Goal: Task Accomplishment & Management: Manage account settings

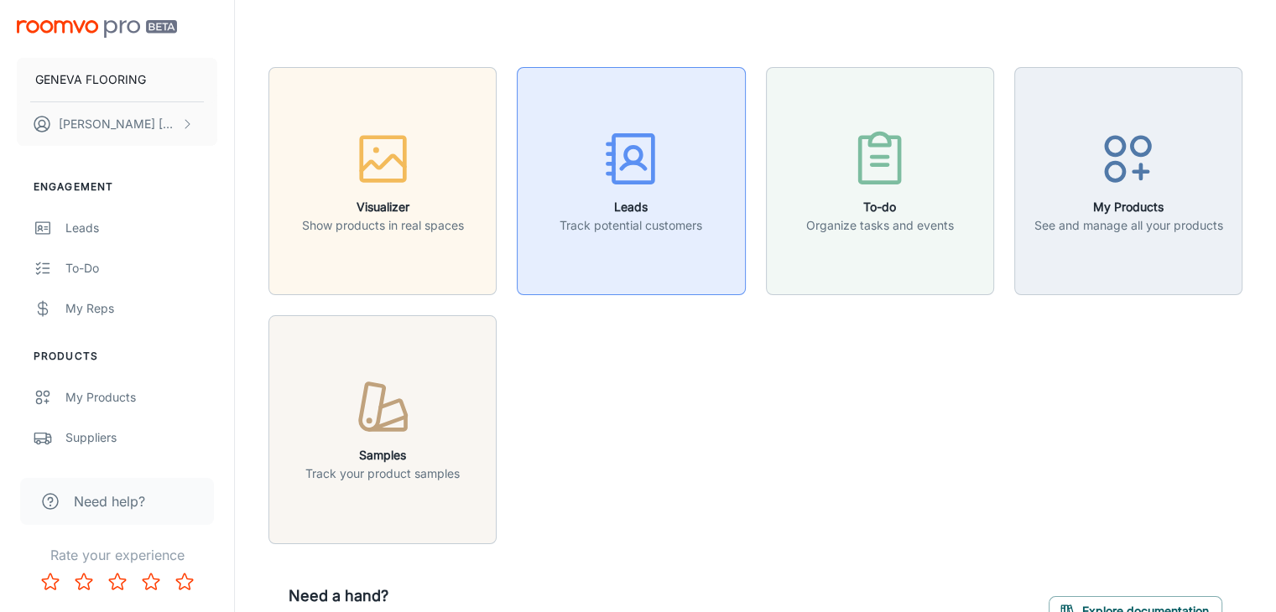
click at [723, 234] on button "Leads Track potential customers" at bounding box center [631, 181] width 228 height 228
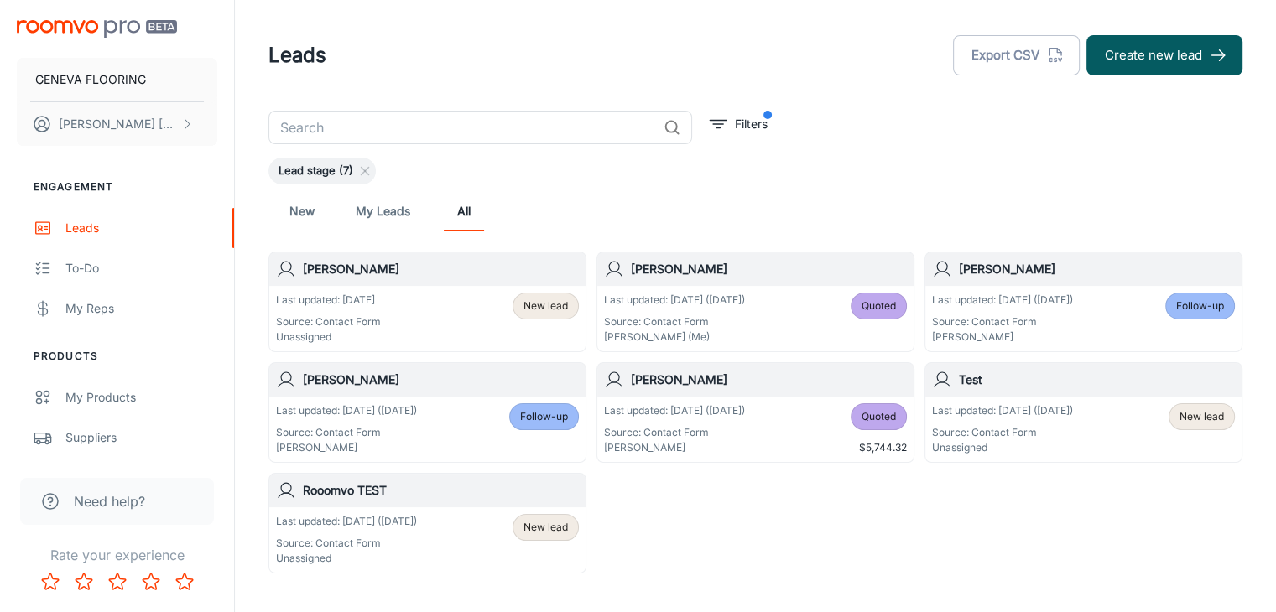
click at [369, 313] on div "Last updated: [DATE] Source: Contact Form Unassigned" at bounding box center [328, 319] width 105 height 52
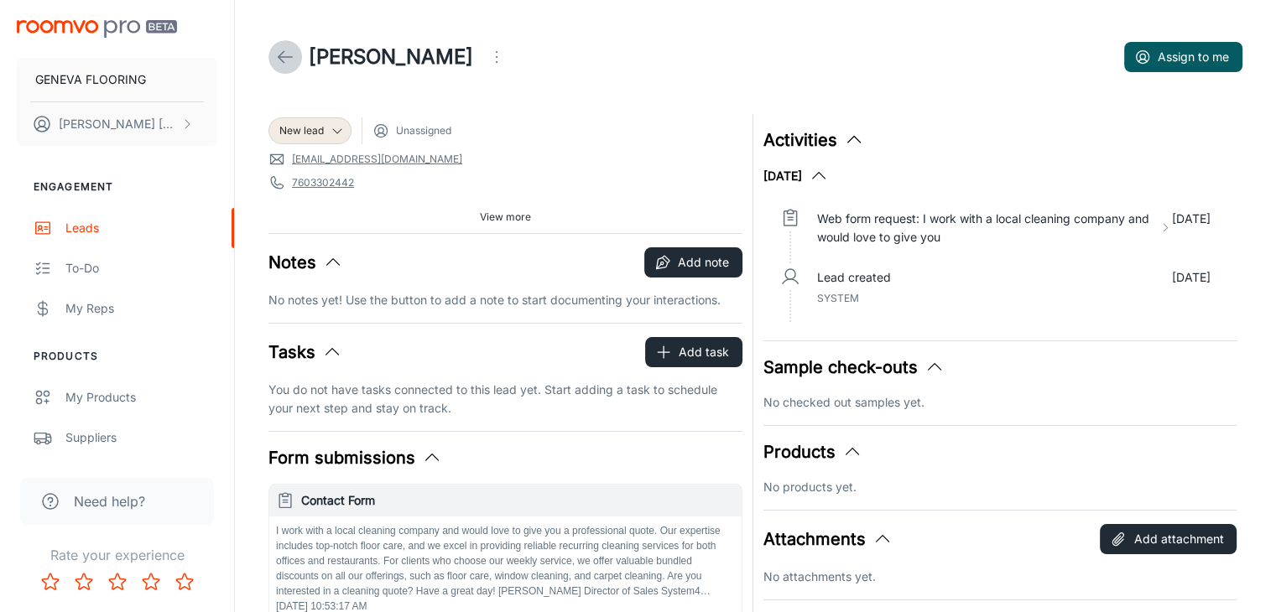
click at [272, 59] on link at bounding box center [285, 57] width 34 height 34
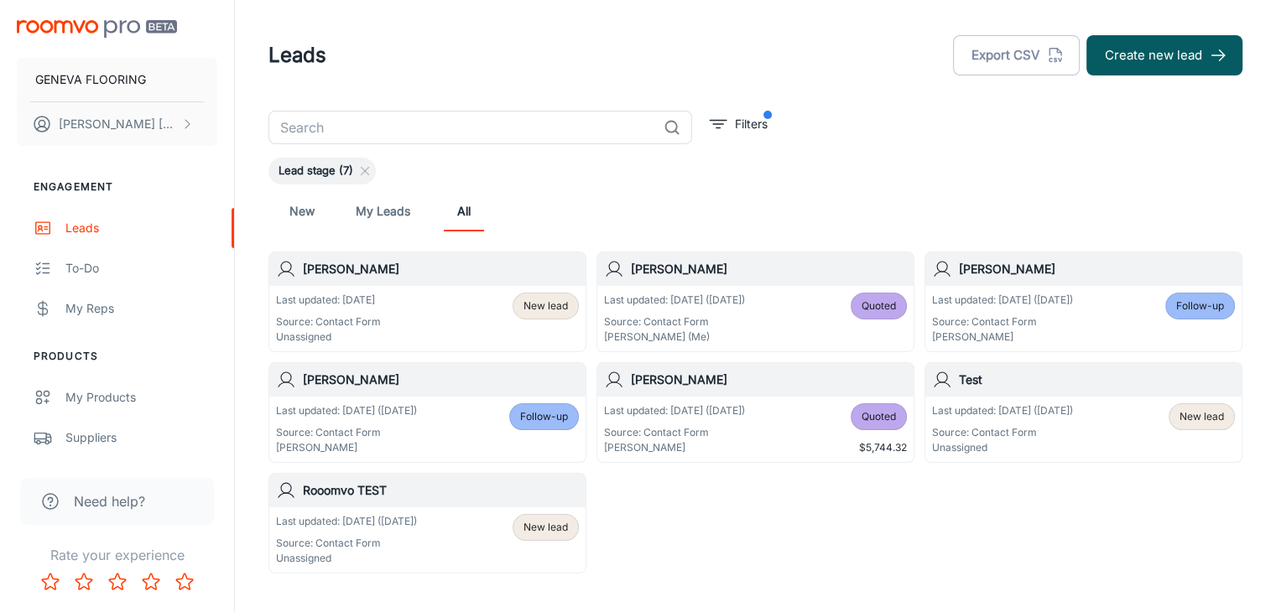
click at [772, 324] on div "Last updated: [DATE] ([DATE]) Source: Contact Form [PERSON_NAME] (Me) Quoted" at bounding box center [755, 319] width 303 height 52
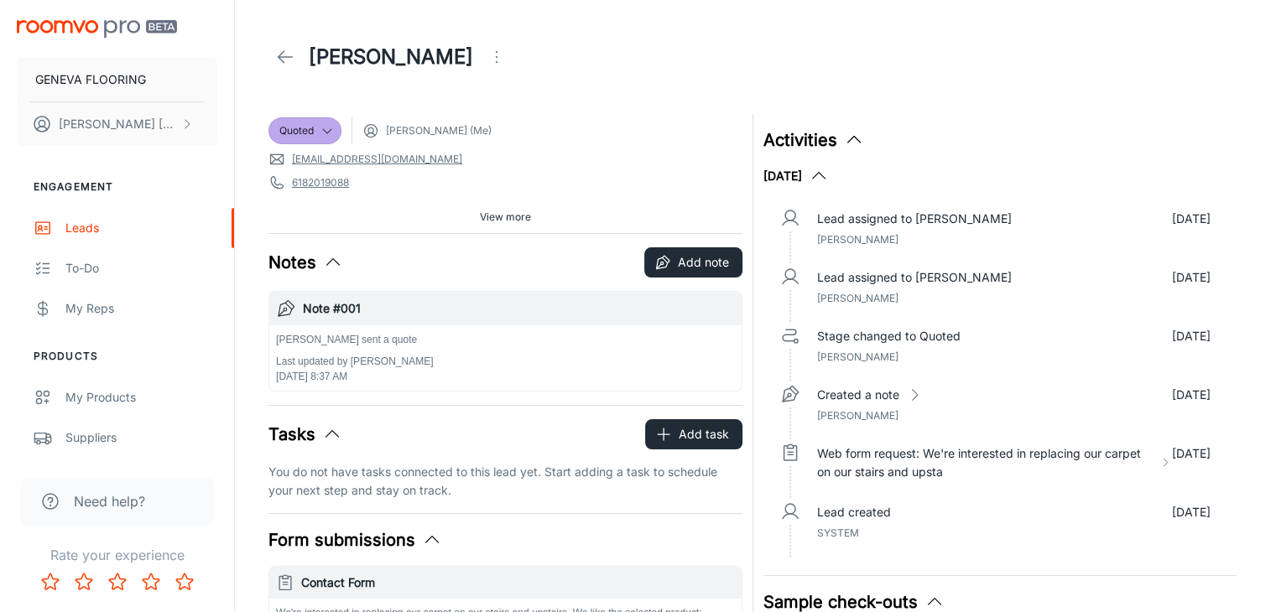
click at [285, 53] on icon at bounding box center [285, 57] width 20 height 20
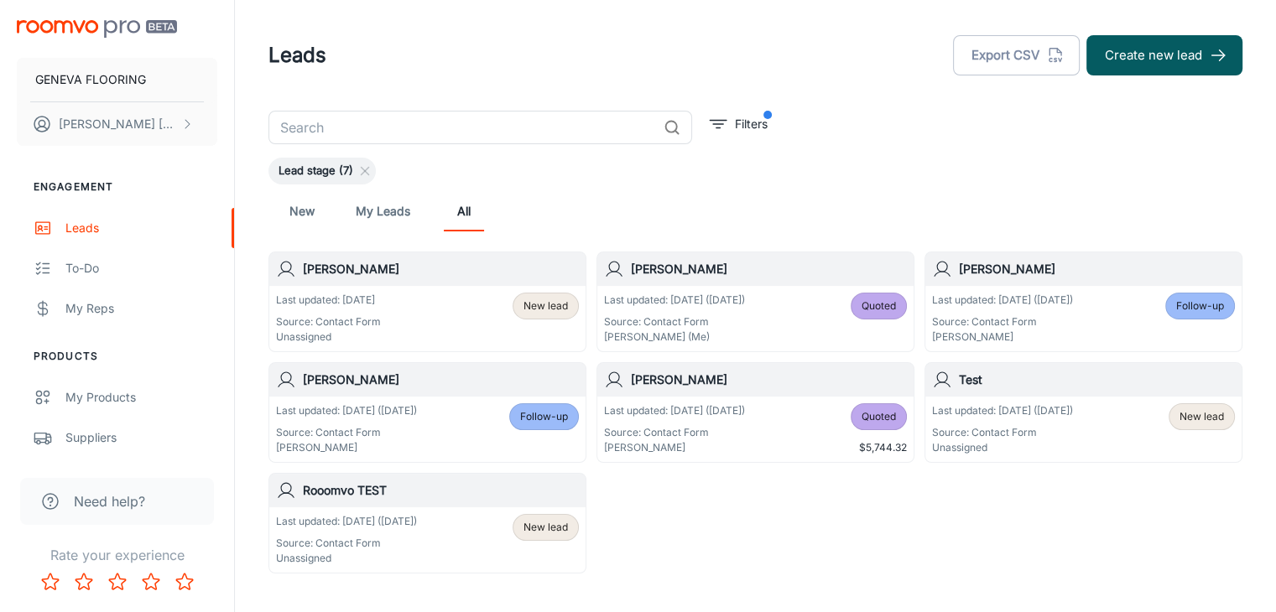
click at [1069, 310] on div "Last updated: [DATE] ([DATE]) Source: Contact Form [PERSON_NAME]" at bounding box center [1002, 319] width 141 height 52
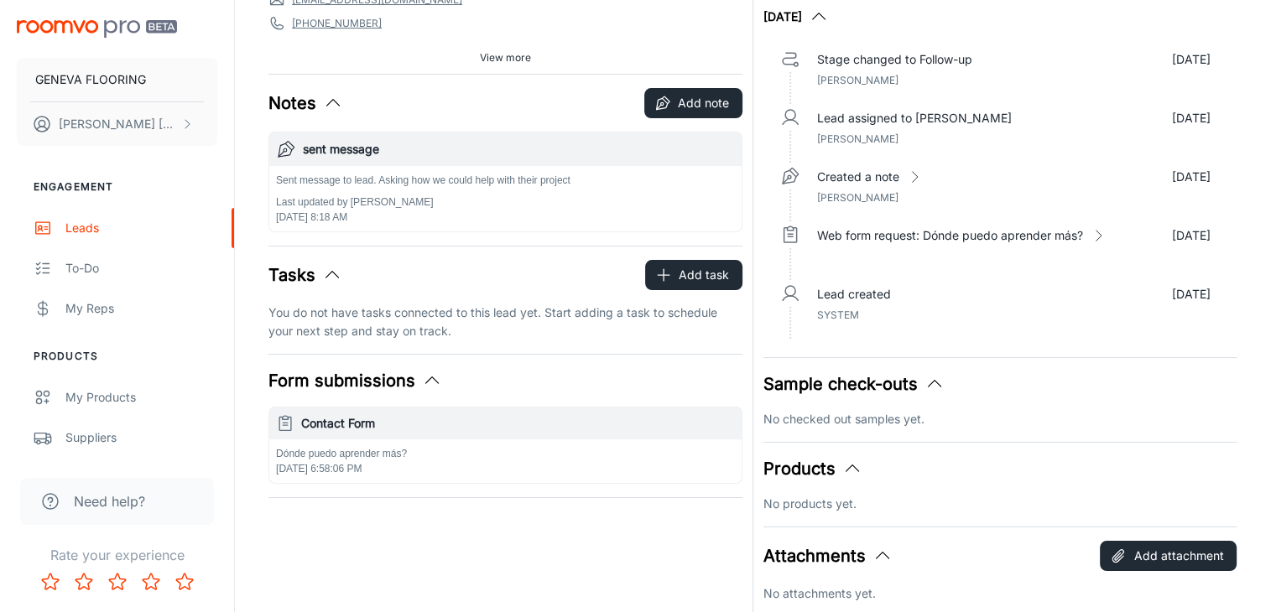
scroll to position [168, 0]
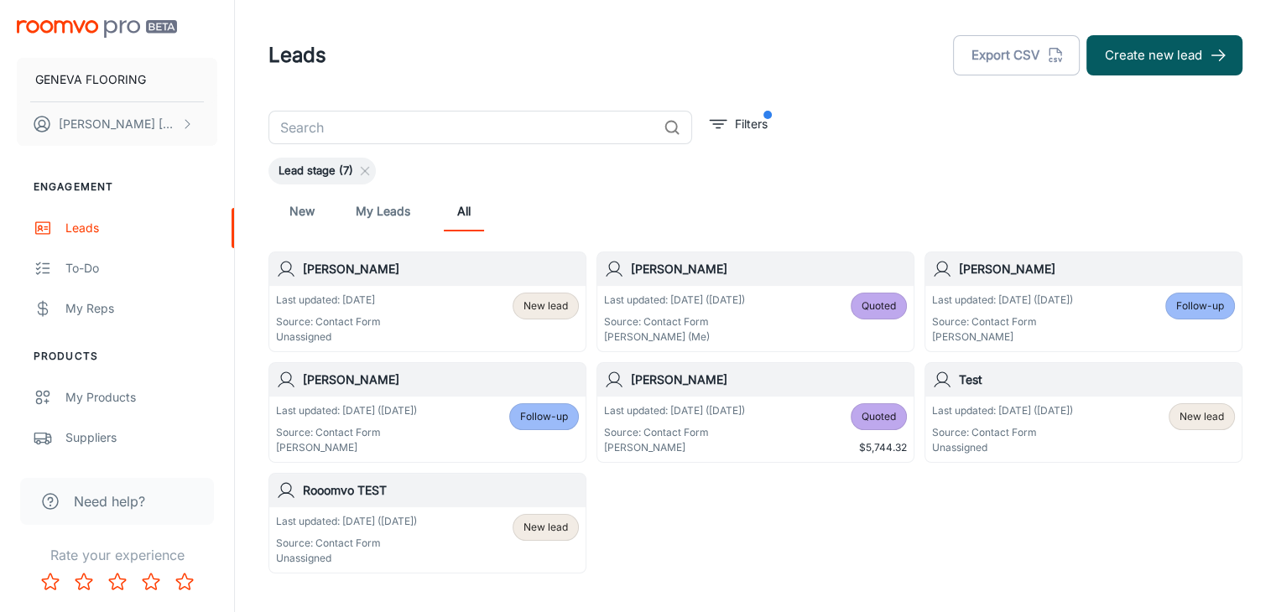
click at [440, 425] on div "Last updated: [DATE] ([DATE]) Source: Contact Form [PERSON_NAME] Follow-up" at bounding box center [427, 429] width 303 height 52
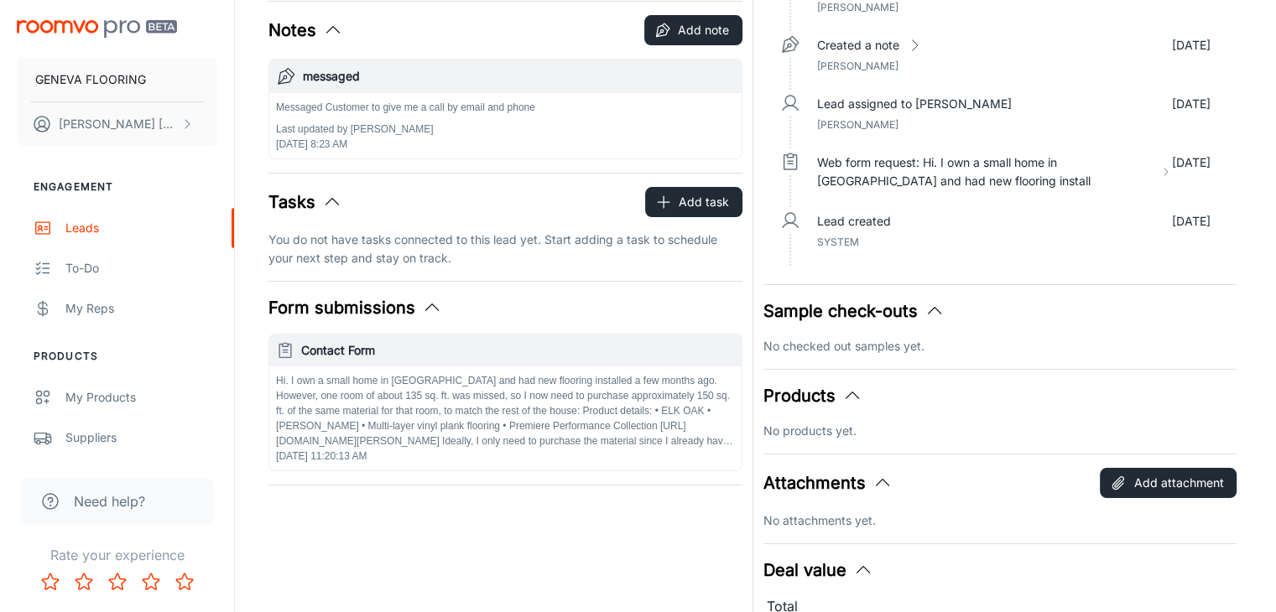
scroll to position [252, 0]
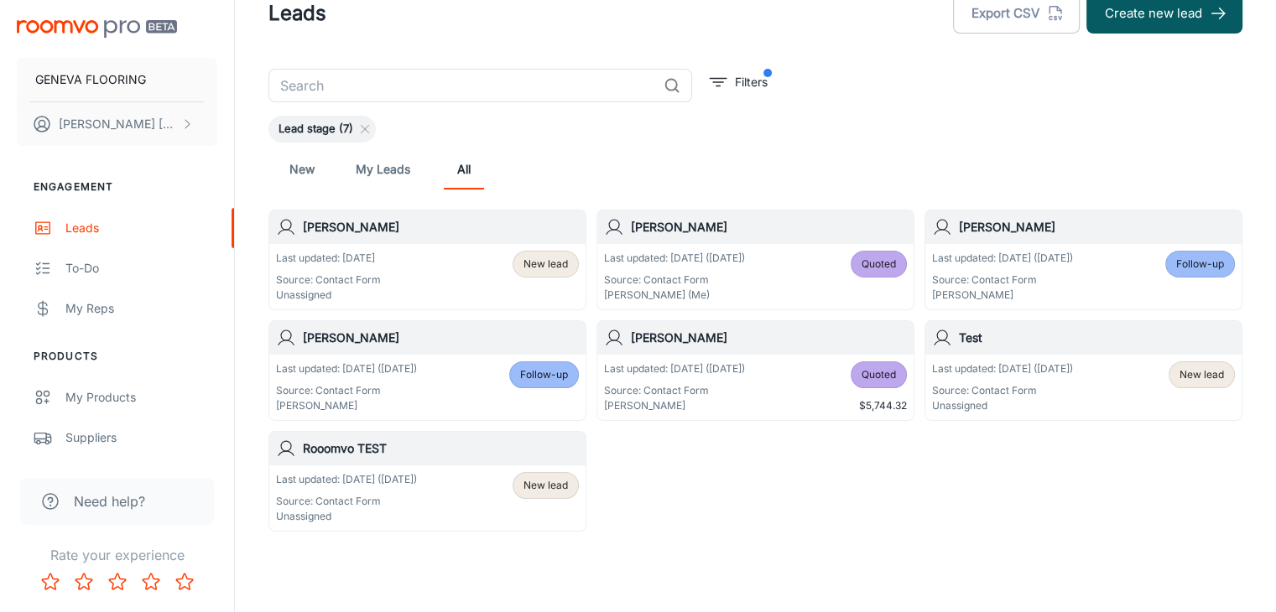
scroll to position [81, 0]
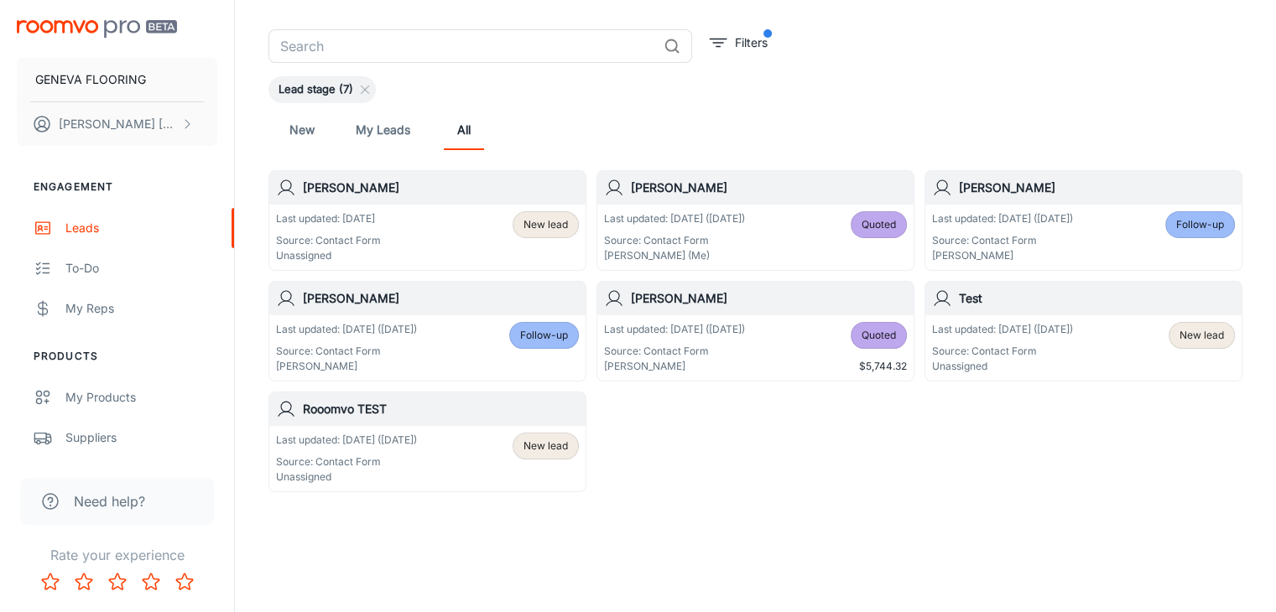
click at [780, 347] on div "Last updated: [DATE] ([DATE]) Source: Contact Form [PERSON_NAME] Quoted $5,744.…" at bounding box center [755, 348] width 303 height 52
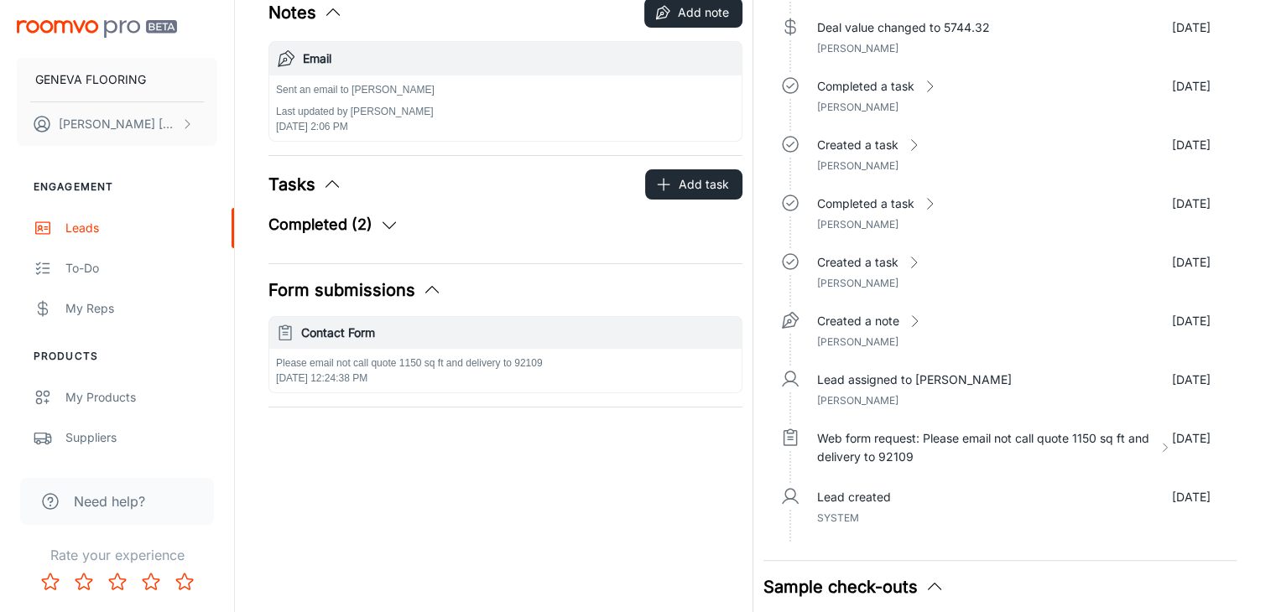
scroll to position [252, 0]
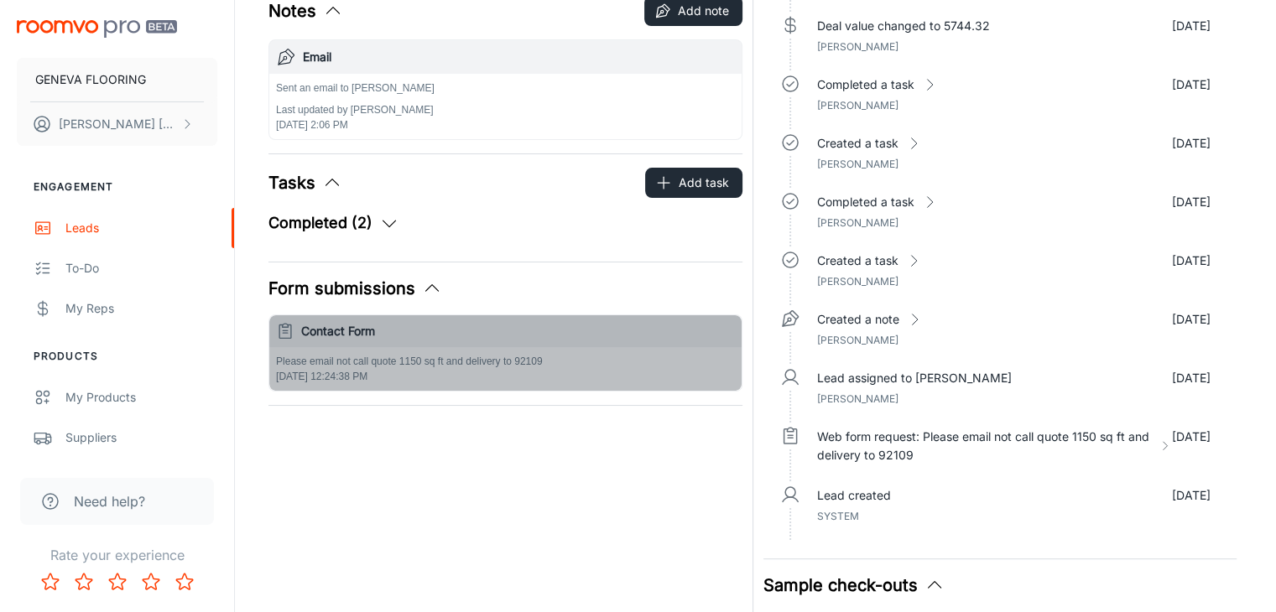
click at [453, 367] on p "Please email not call quote 1150 sq ft and delivery to 92109" at bounding box center [505, 361] width 459 height 15
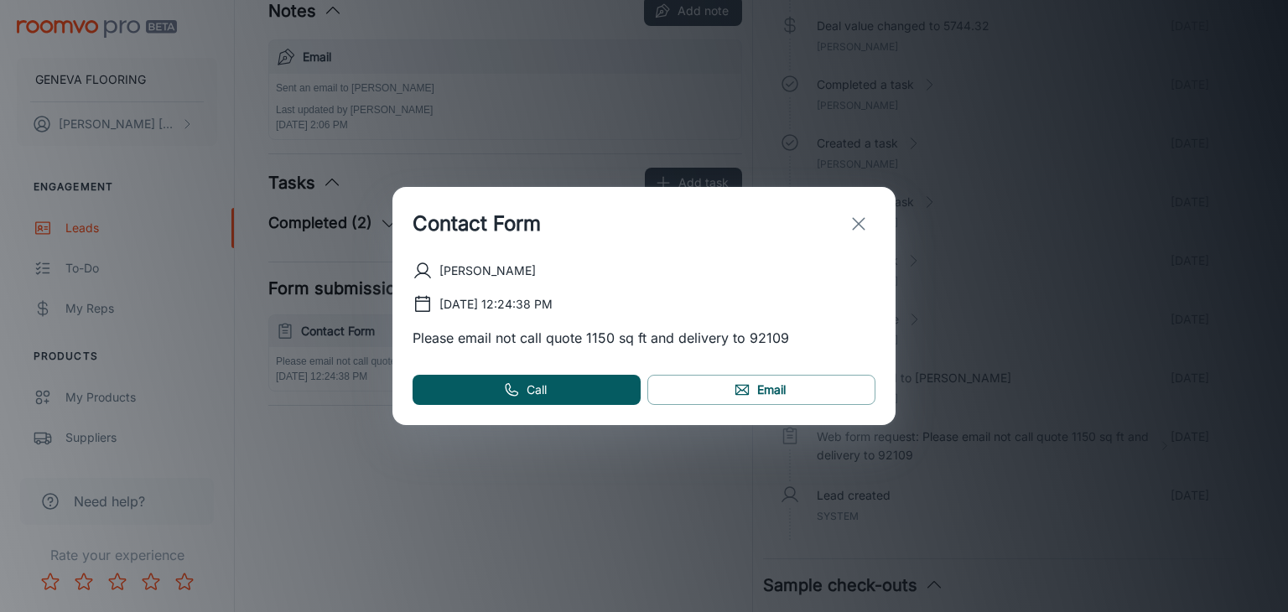
click at [866, 228] on icon "exit" at bounding box center [859, 224] width 20 height 20
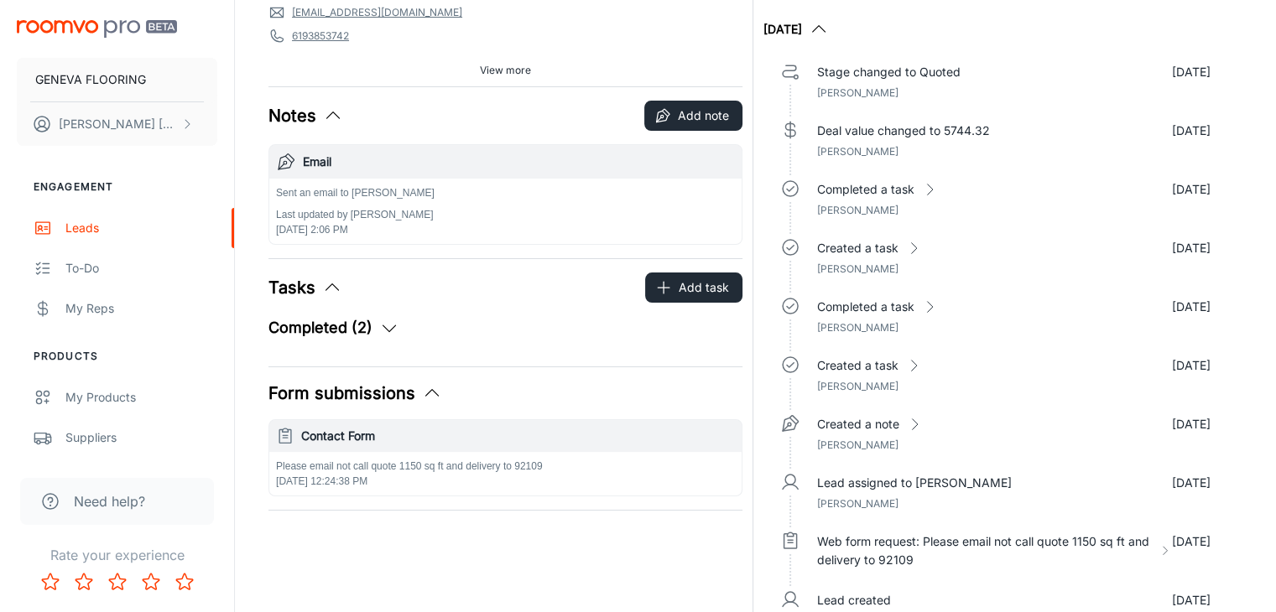
scroll to position [0, 0]
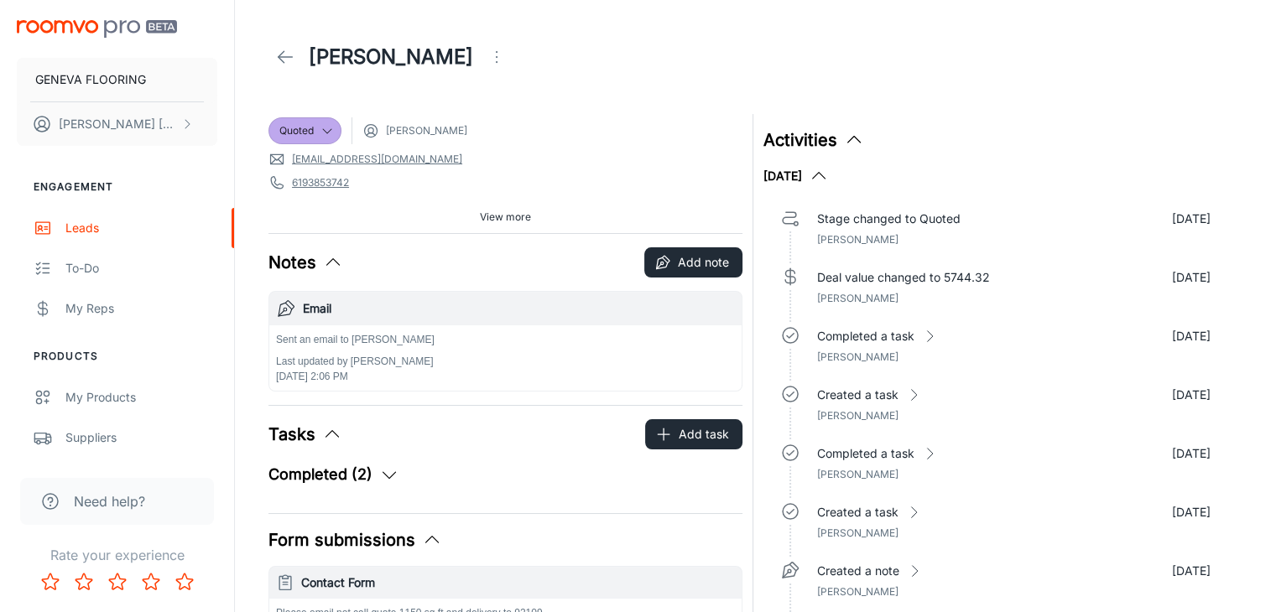
click at [330, 262] on icon "button" at bounding box center [333, 262] width 20 height 20
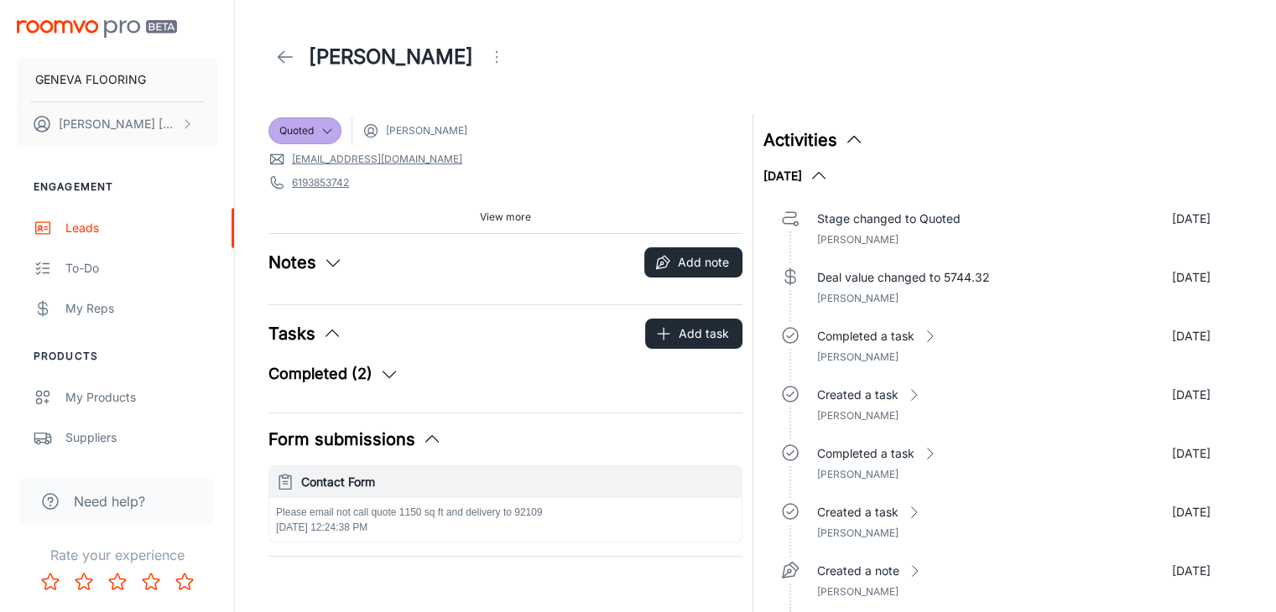
click at [398, 370] on div "Completed (2)" at bounding box center [505, 373] width 474 height 23
click at [392, 372] on icon "button" at bounding box center [389, 374] width 20 height 20
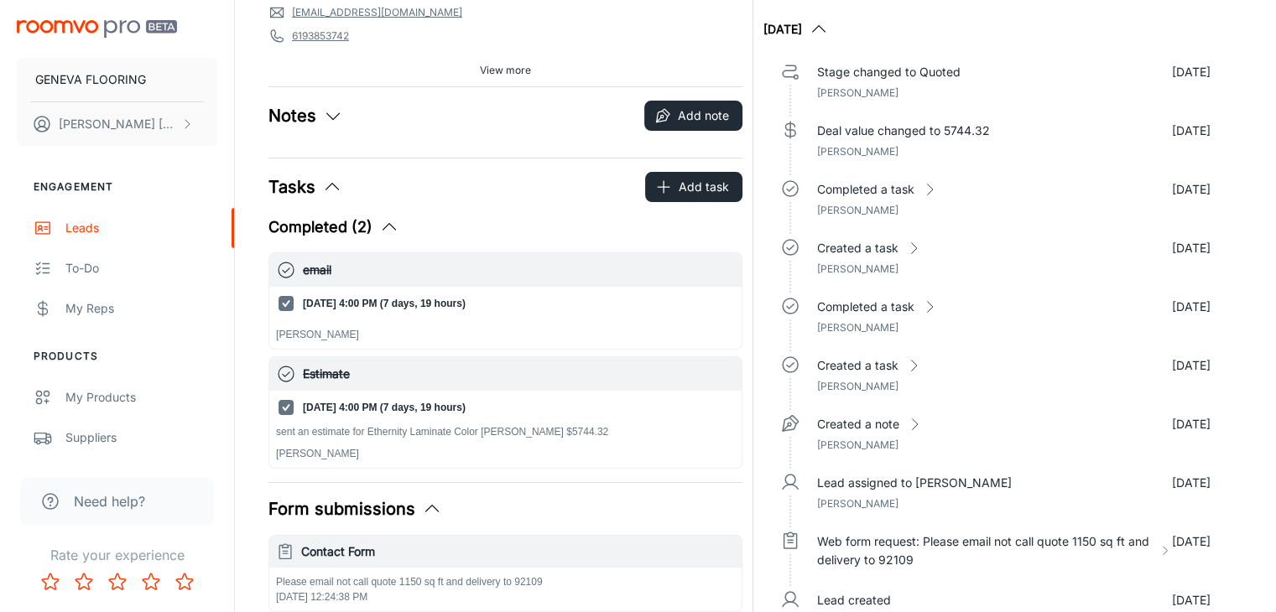
scroll to position [252, 0]
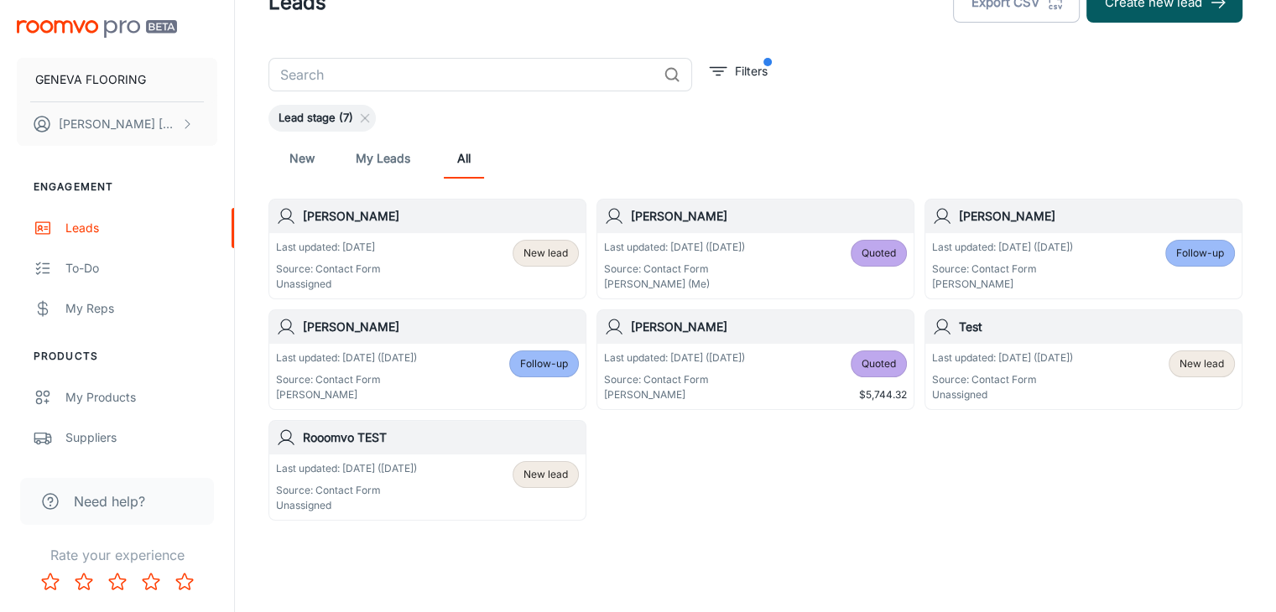
scroll to position [81, 0]
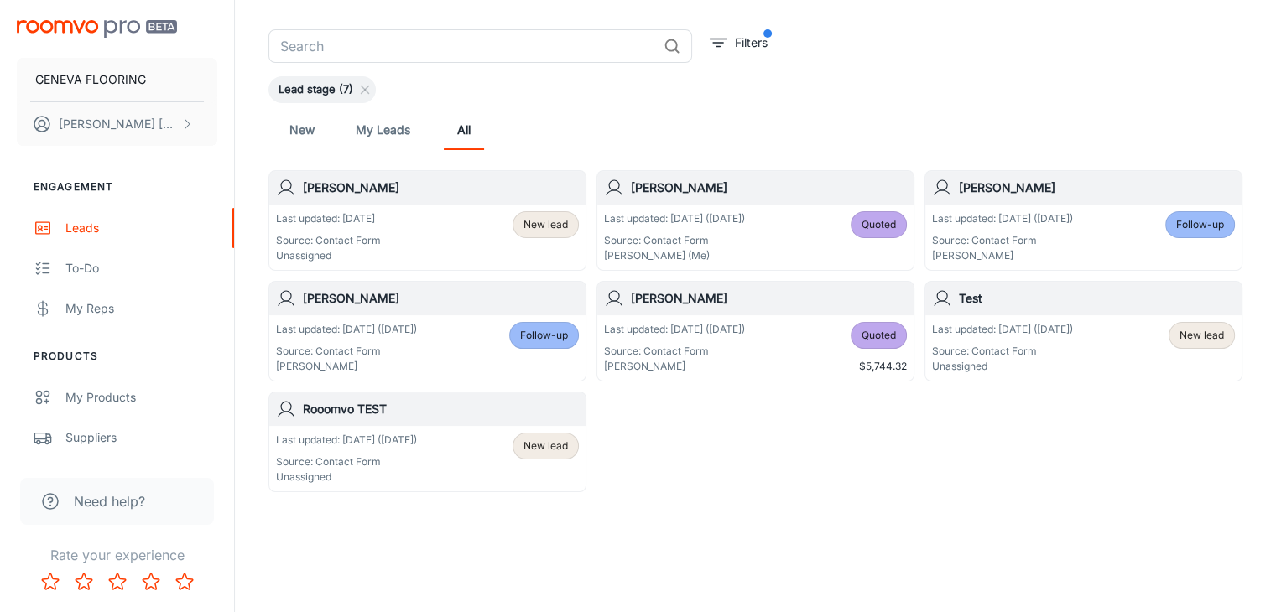
click at [1025, 100] on div "Lead stage (7)" at bounding box center [755, 89] width 974 height 27
click at [1043, 255] on p "[PERSON_NAME]" at bounding box center [1002, 255] width 141 height 15
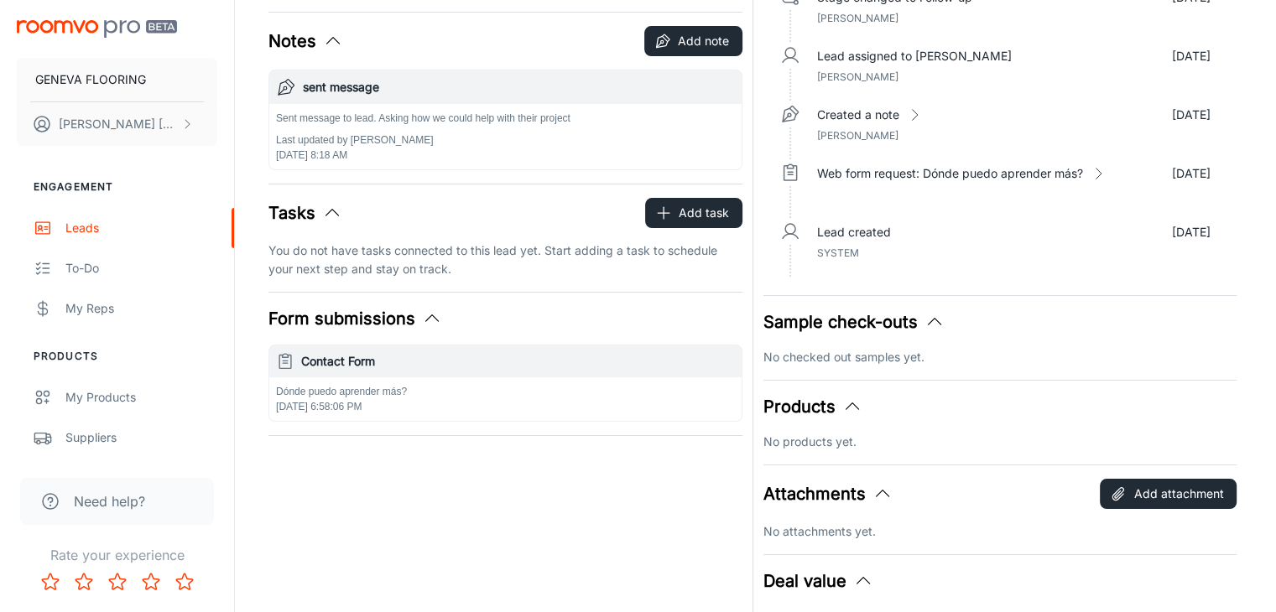
scroll to position [252, 0]
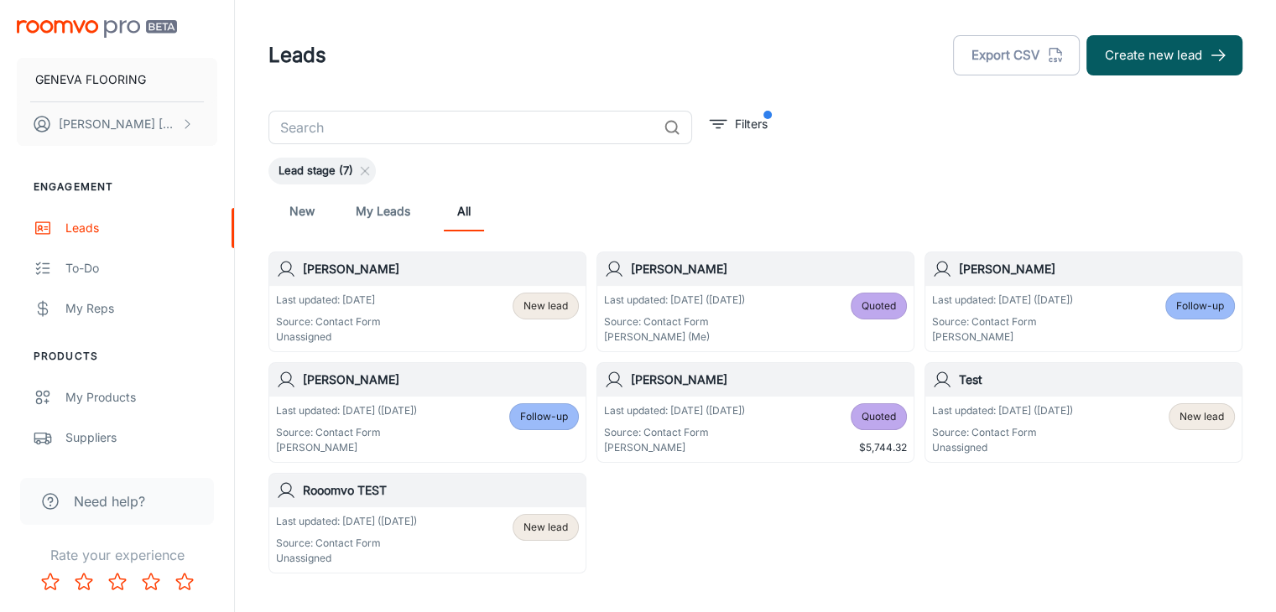
click at [408, 319] on div "Last updated: [DATE] Source: Contact Form Unassigned New lead" at bounding box center [427, 319] width 303 height 52
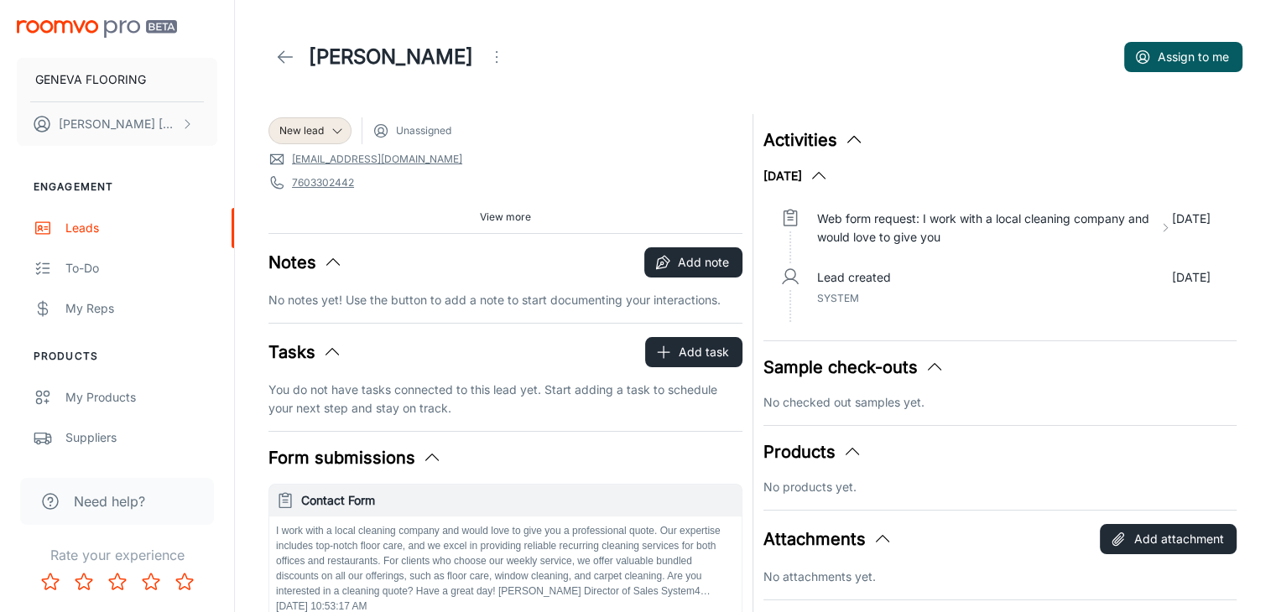
click at [486, 61] on icon "Open menu" at bounding box center [496, 57] width 20 height 20
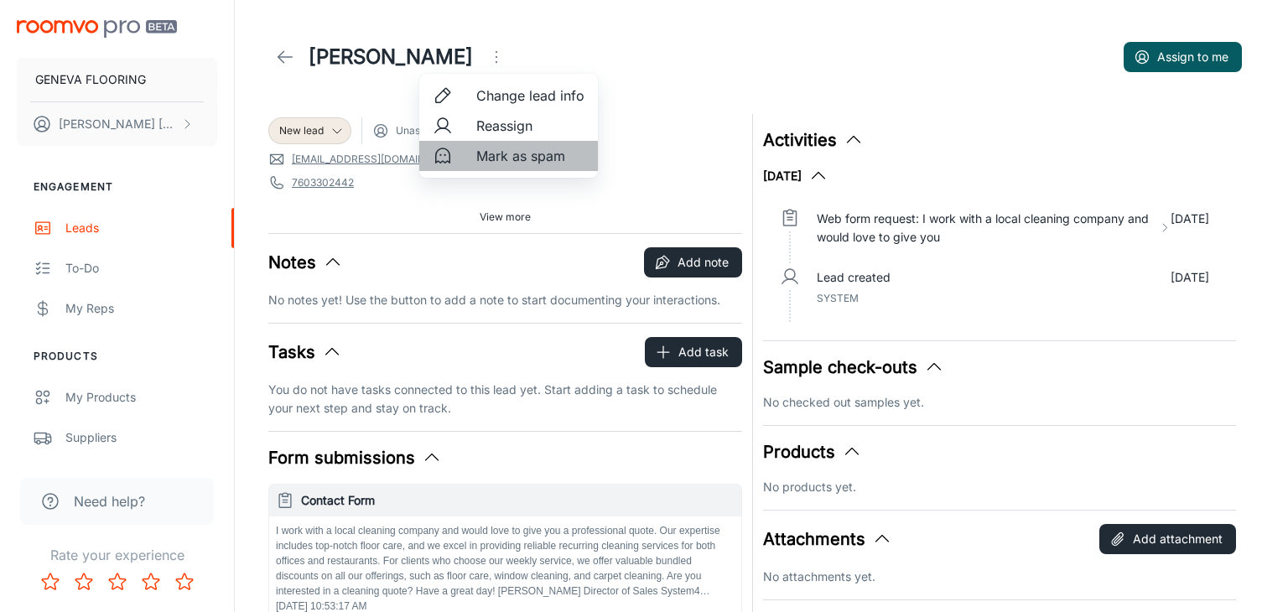
click at [506, 163] on span "Mark as spam" at bounding box center [530, 156] width 108 height 20
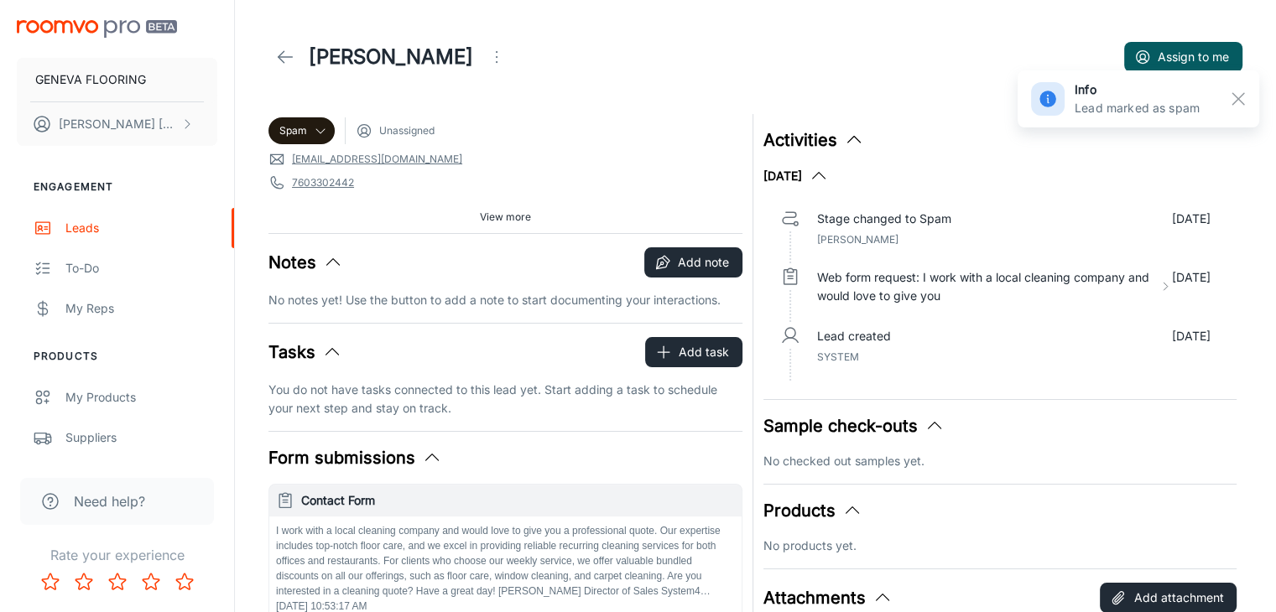
click at [271, 59] on link at bounding box center [285, 57] width 34 height 34
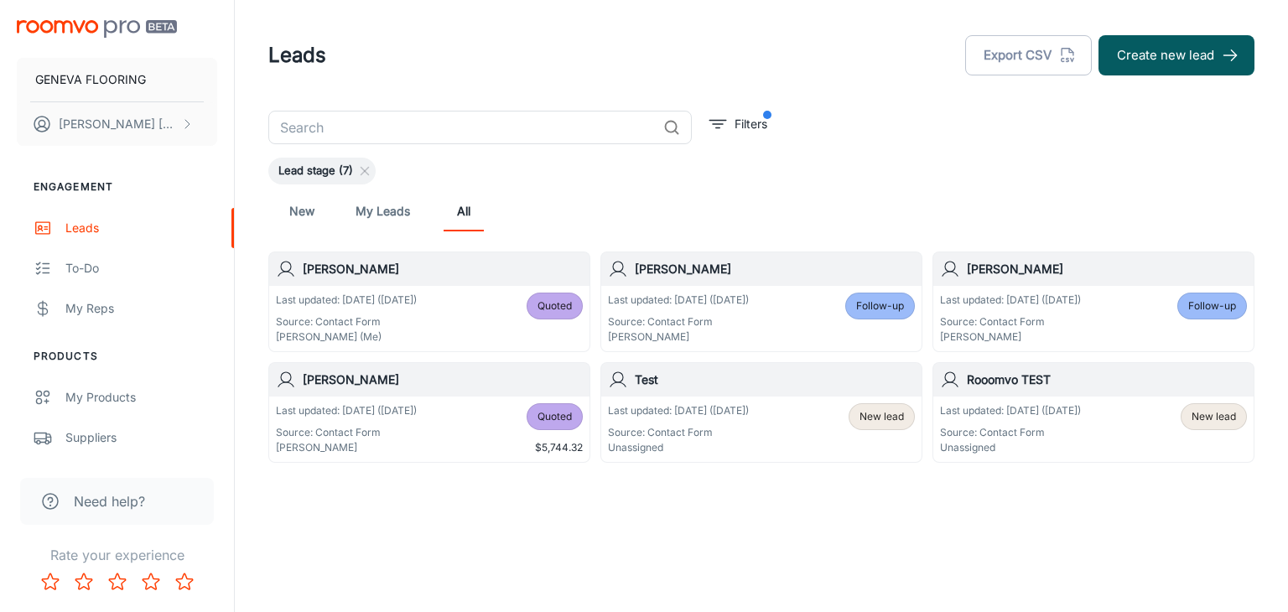
click at [500, 325] on div "Last updated: [DATE] ([DATE]) Source: Contact Form [PERSON_NAME] (Me) Quoted" at bounding box center [429, 319] width 307 height 52
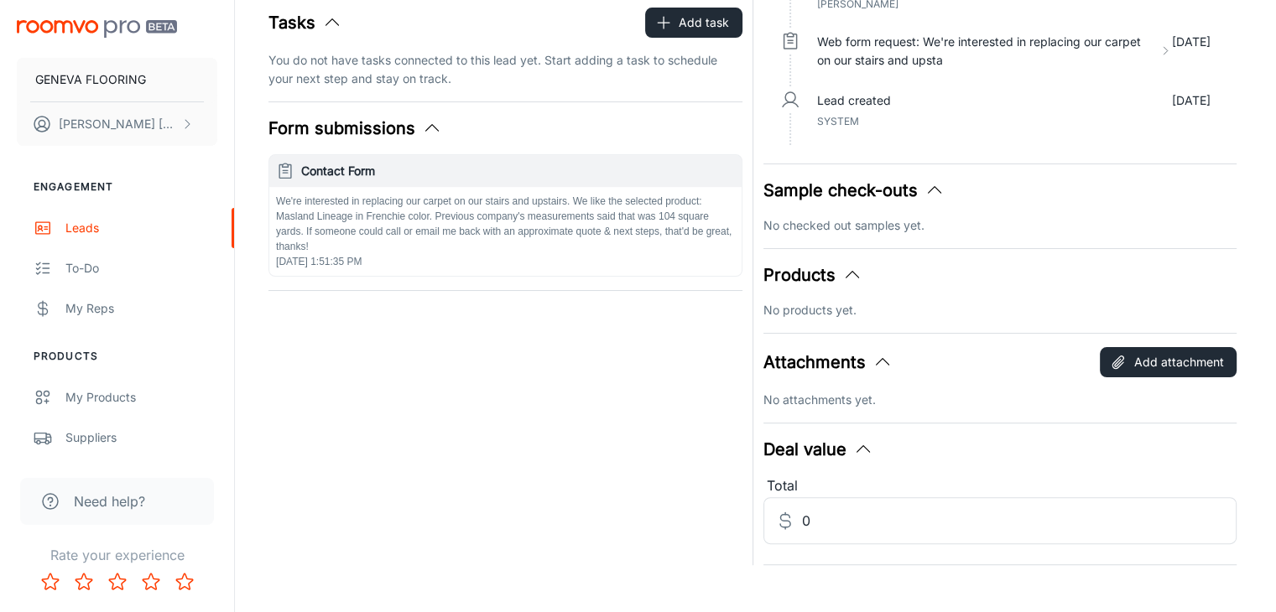
scroll to position [431, 0]
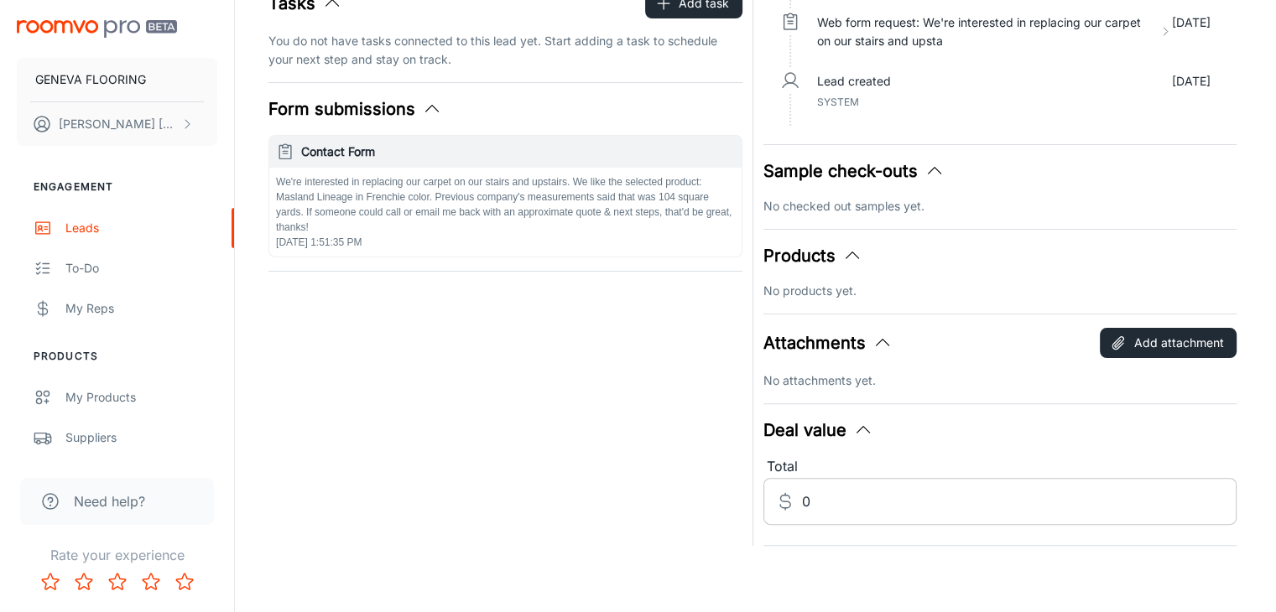
click at [820, 516] on input "0" at bounding box center [1019, 501] width 435 height 47
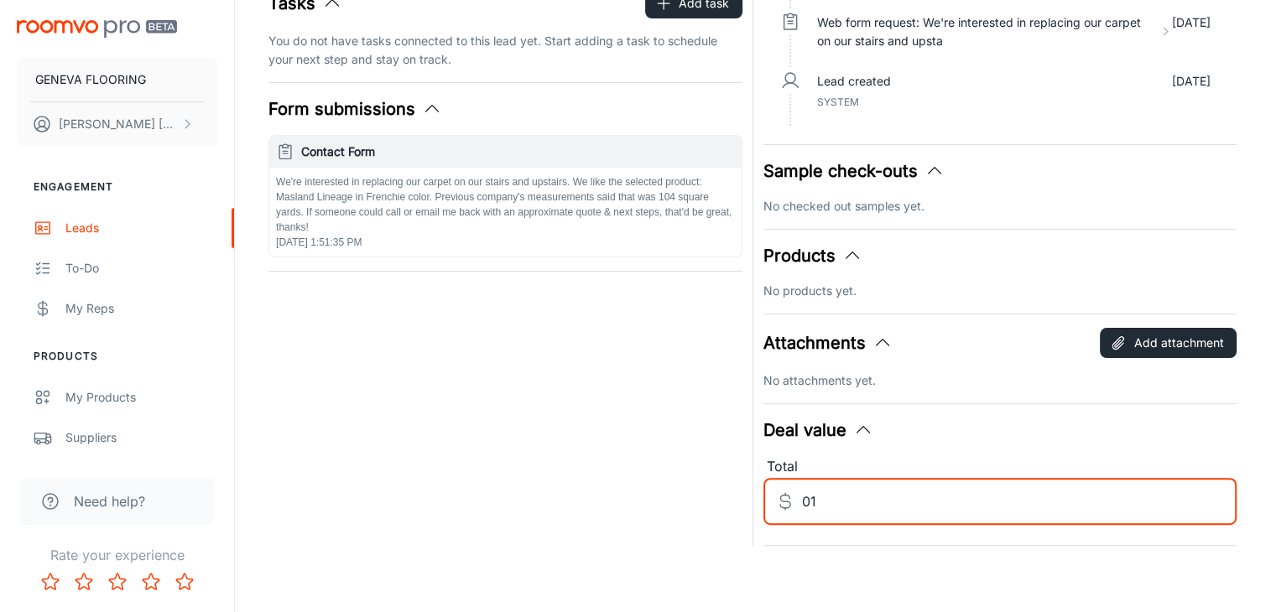
type input "0"
click at [817, 502] on input "10136" at bounding box center [1019, 501] width 435 height 47
click at [920, 506] on input "10136" at bounding box center [1019, 501] width 435 height 47
type input "10136.82"
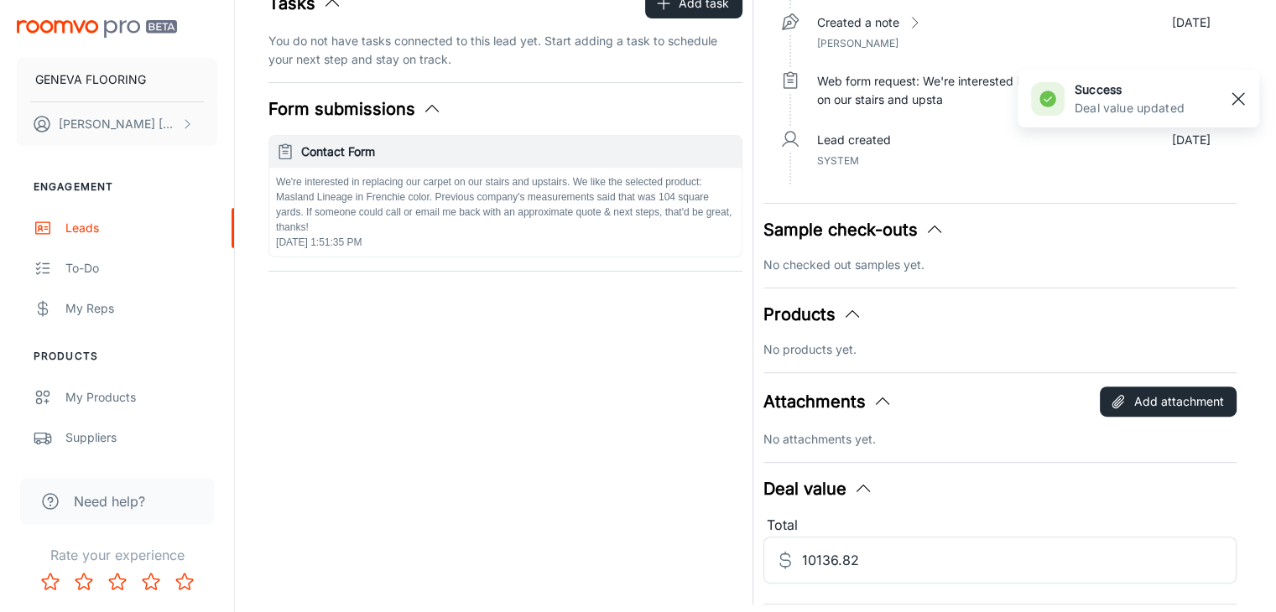
click at [1241, 96] on rect "button" at bounding box center [1238, 99] width 20 height 20
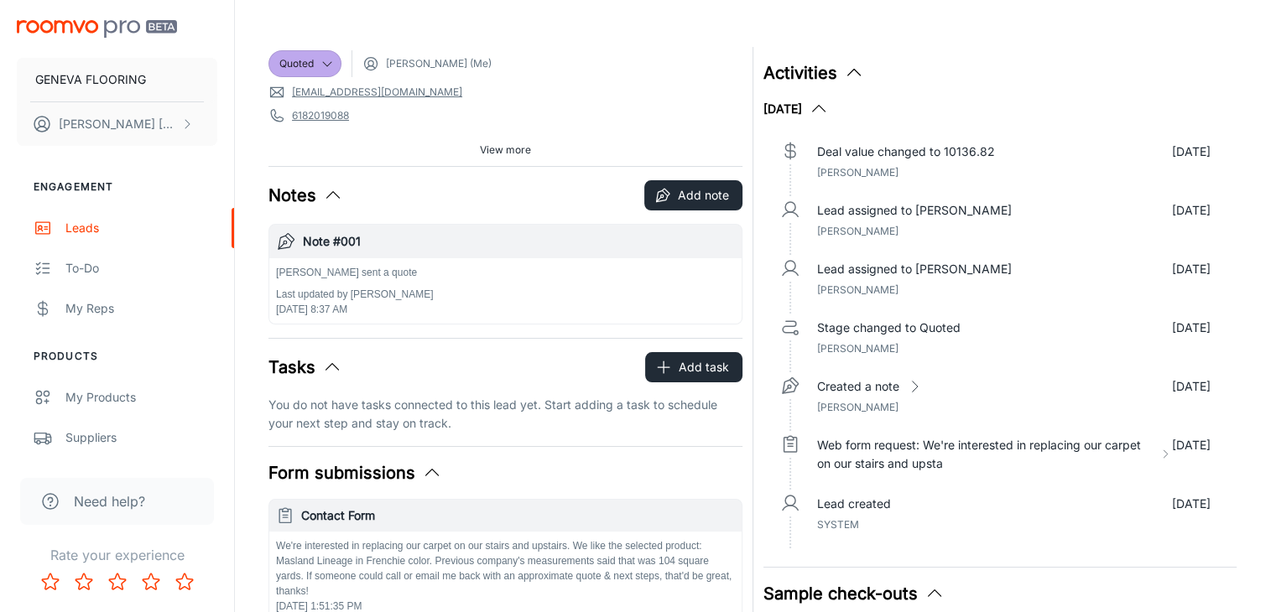
scroll to position [179, 0]
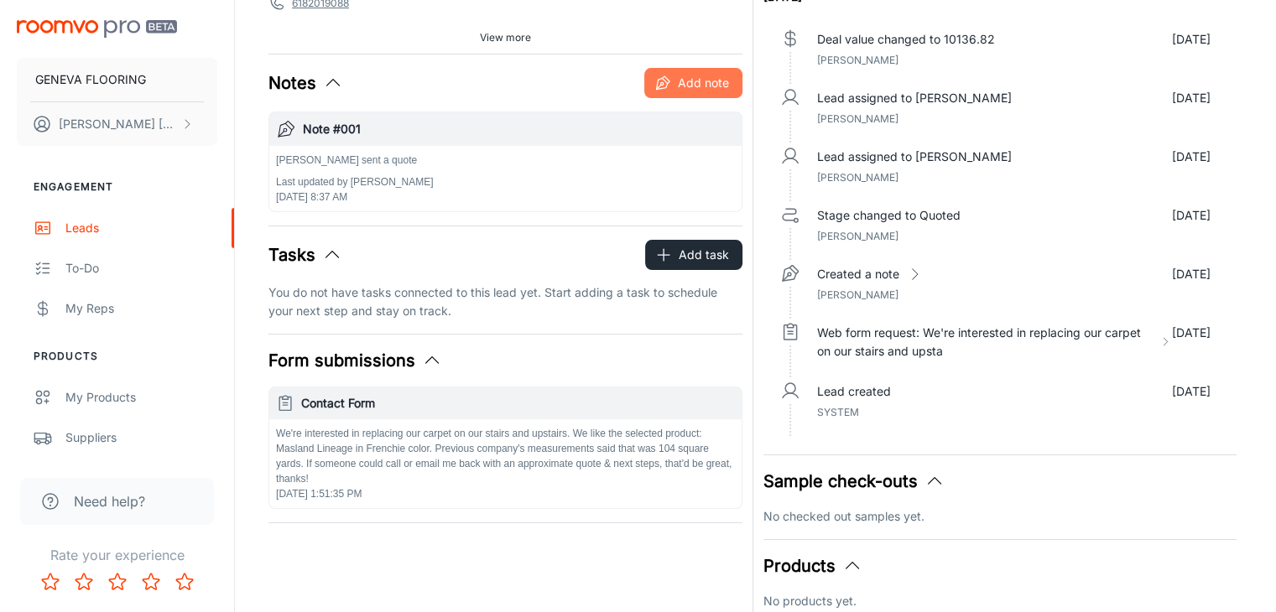
click at [674, 83] on button "Add note" at bounding box center [693, 83] width 98 height 30
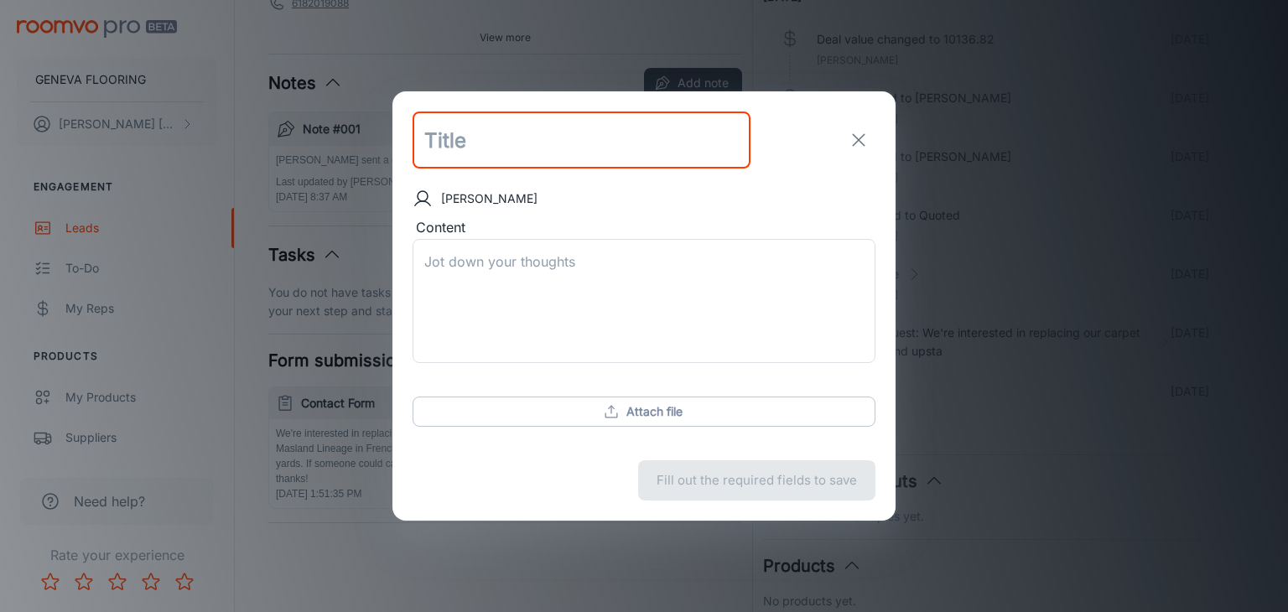
click at [535, 143] on input "text" at bounding box center [582, 140] width 338 height 57
click at [578, 291] on textarea "Content" at bounding box center [644, 300] width 440 height 96
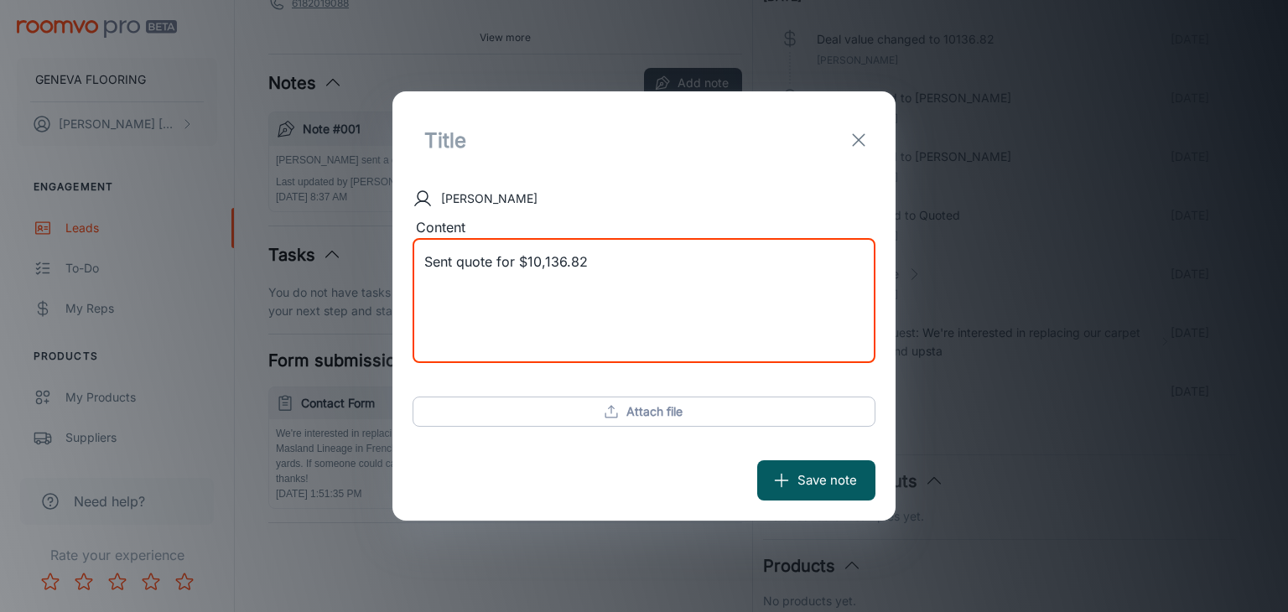
type textarea "Sent quote for $10,136.82"
click at [792, 477] on button "Save note" at bounding box center [816, 480] width 118 height 40
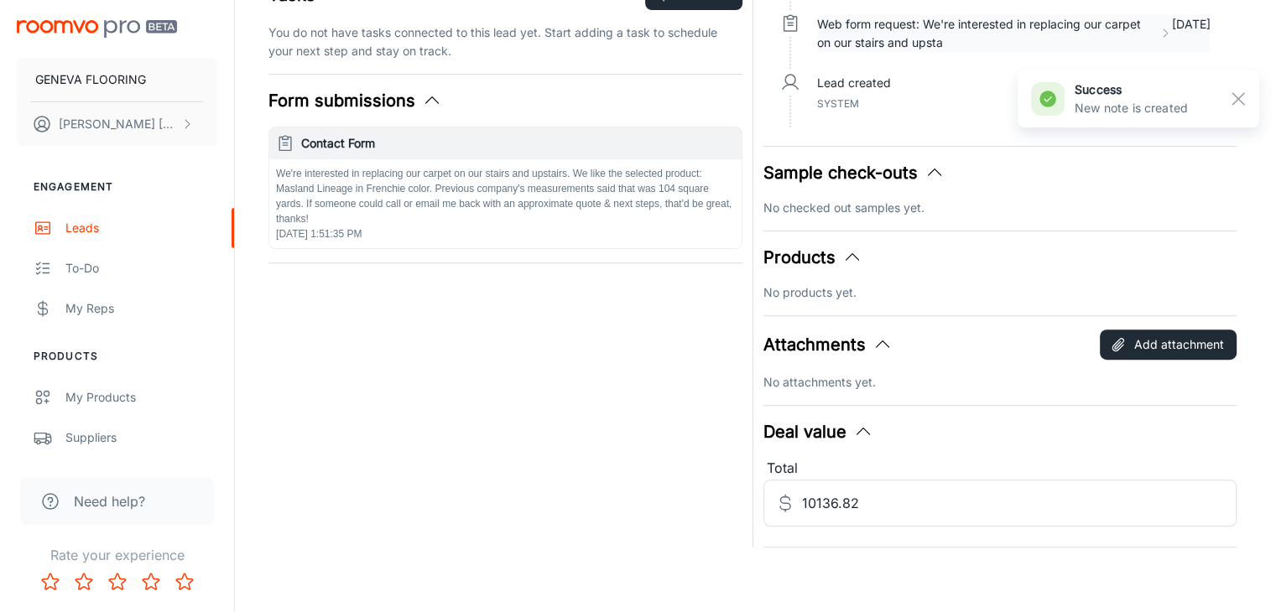
scroll to position [549, 0]
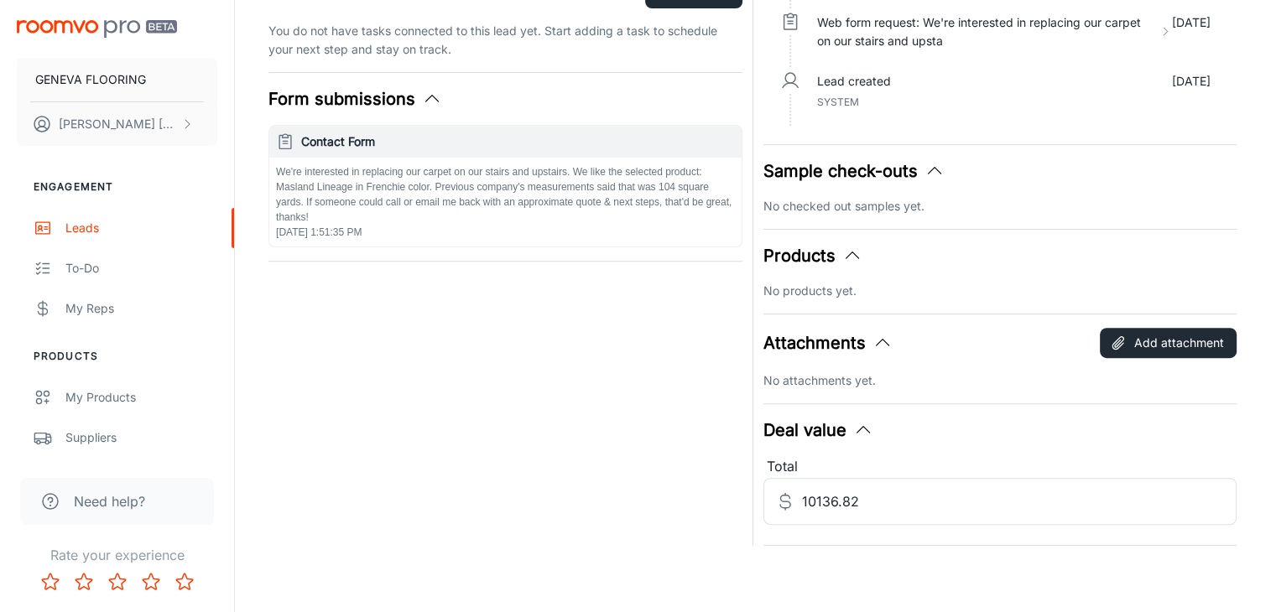
click at [866, 429] on icon "button" at bounding box center [863, 430] width 20 height 20
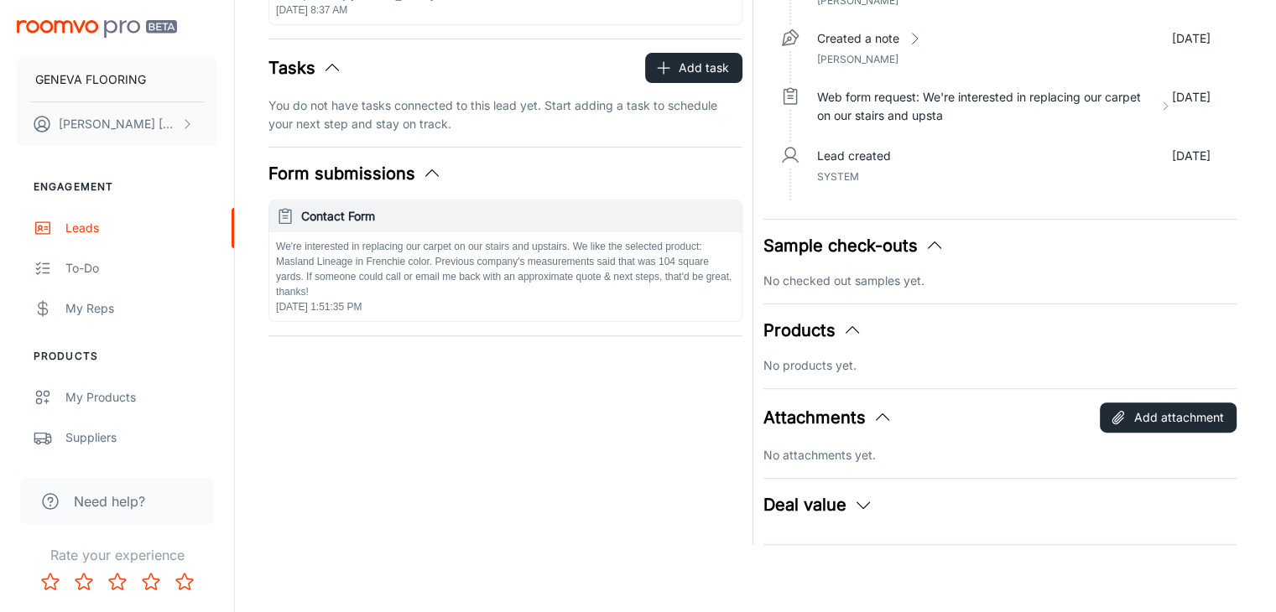
scroll to position [473, 0]
click at [862, 509] on icon "button" at bounding box center [863, 506] width 20 height 20
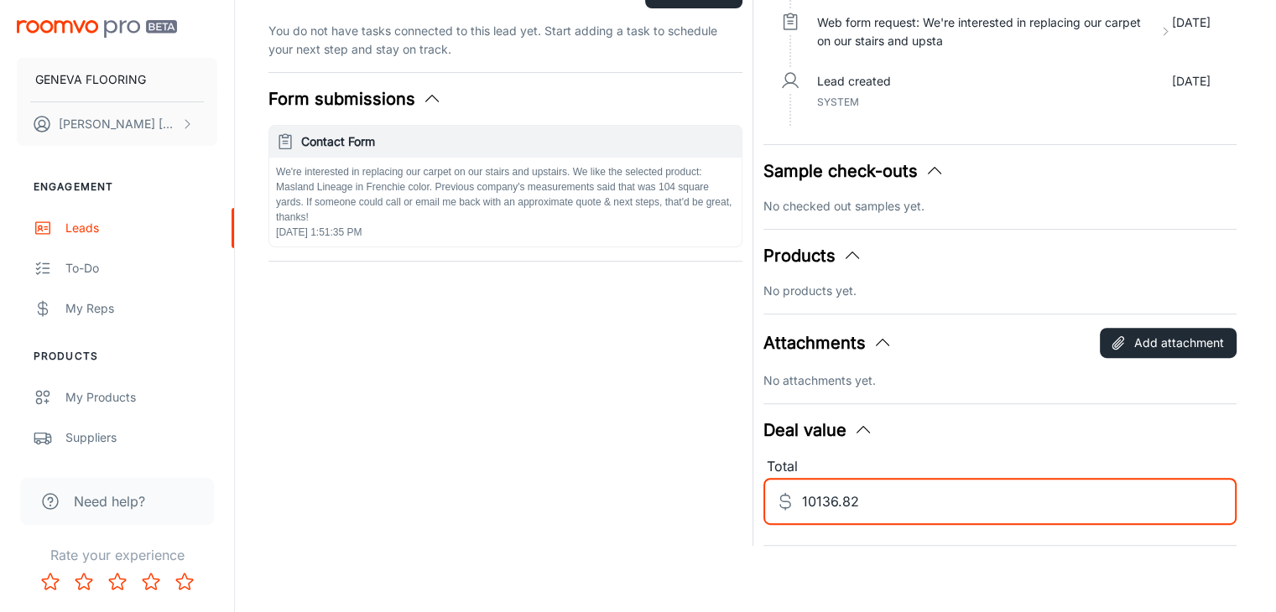
click at [871, 488] on input "10136.82" at bounding box center [1019, 501] width 435 height 47
click at [820, 503] on input "10136.82" at bounding box center [1019, 501] width 435 height 47
click at [814, 499] on input "10136.82" at bounding box center [1019, 501] width 435 height 47
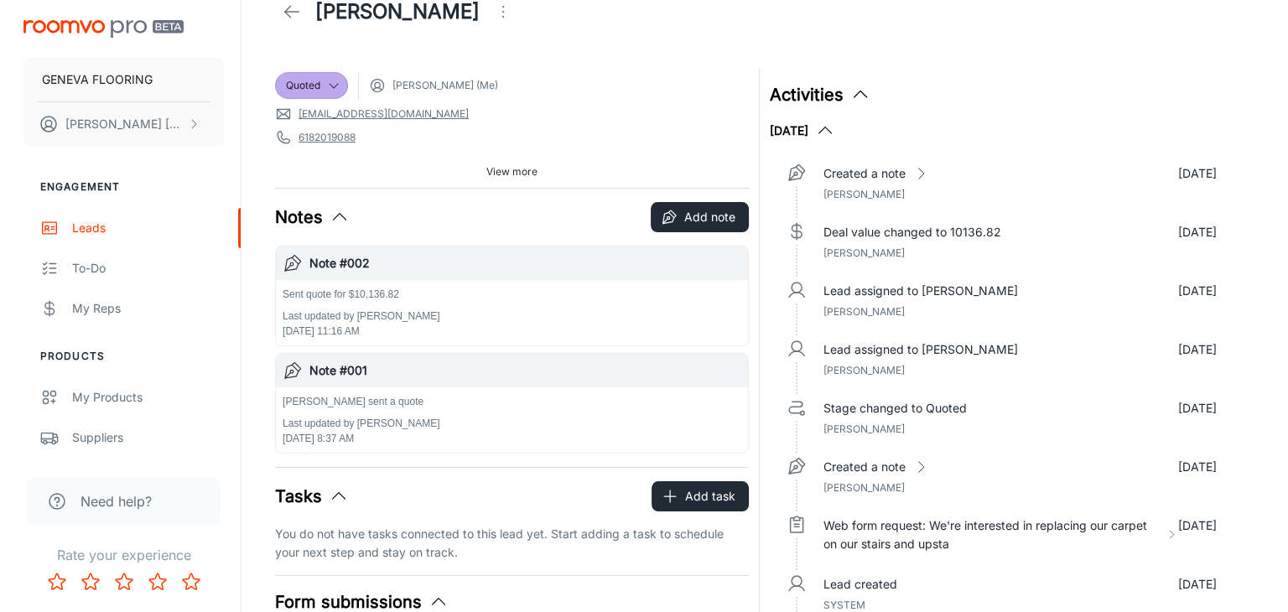
scroll to position [0, 0]
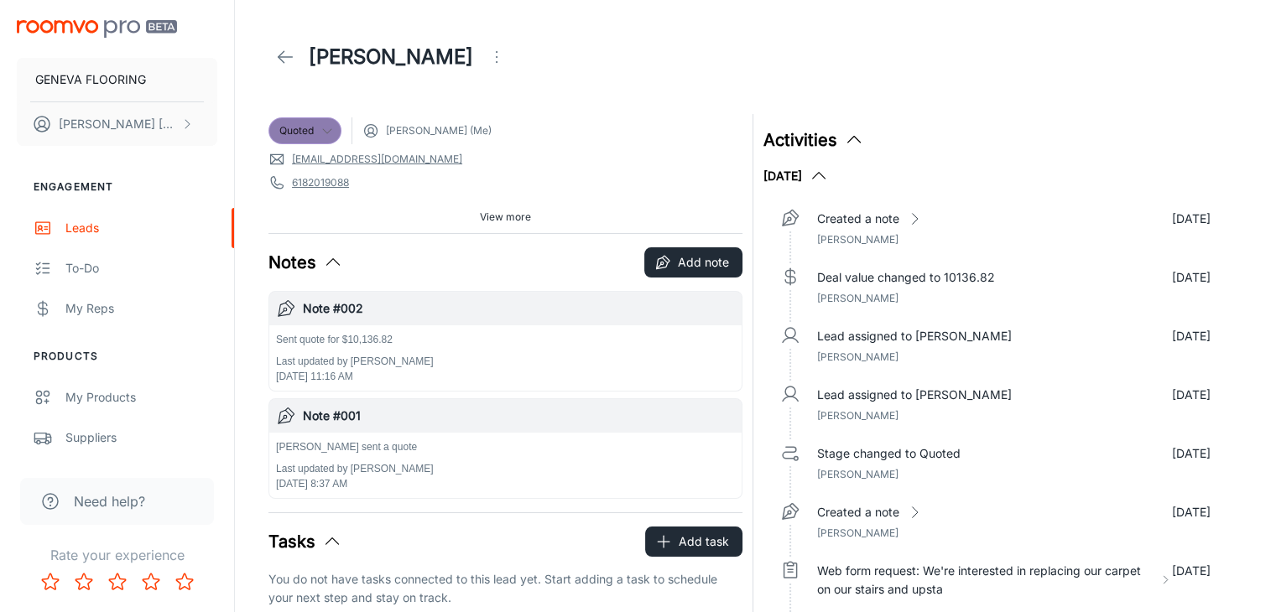
click at [320, 125] on icon at bounding box center [326, 130] width 13 height 13
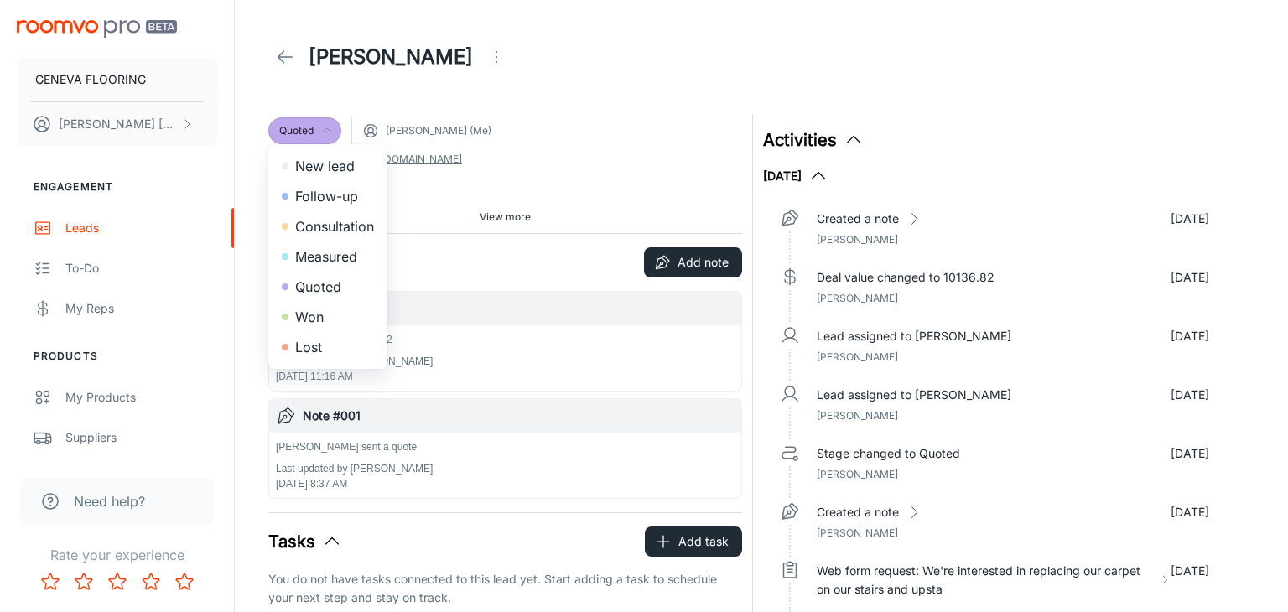
click at [567, 91] on div at bounding box center [644, 306] width 1288 height 612
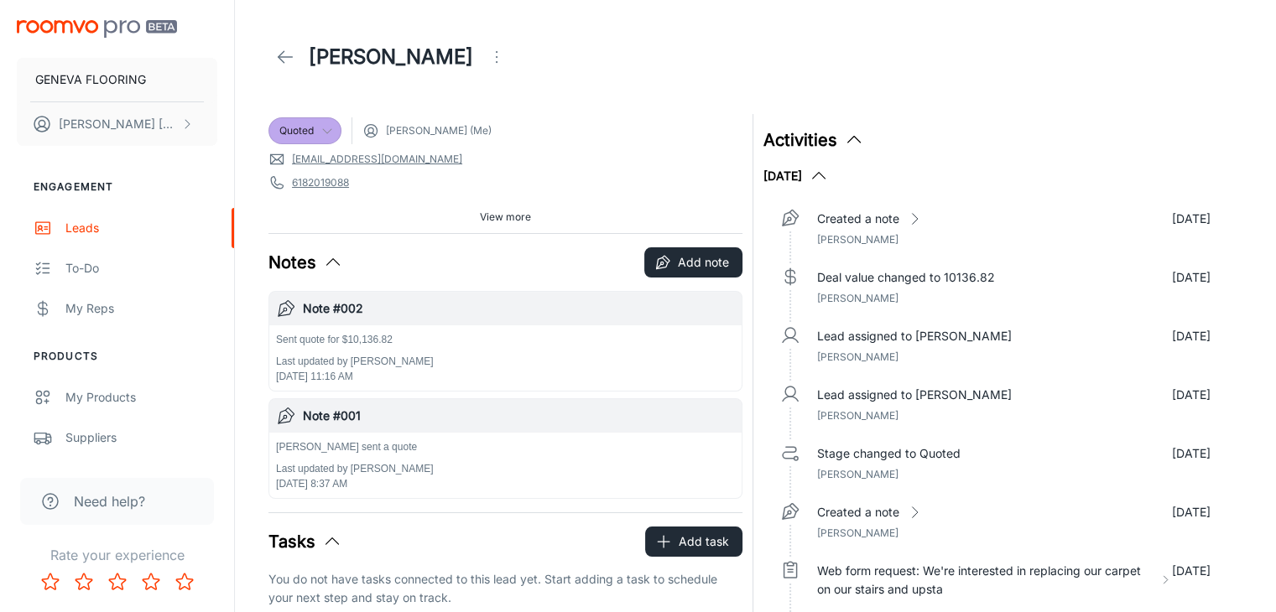
click at [282, 63] on icon at bounding box center [285, 57] width 20 height 20
